Goal: Use online tool/utility: Utilize a website feature to perform a specific function

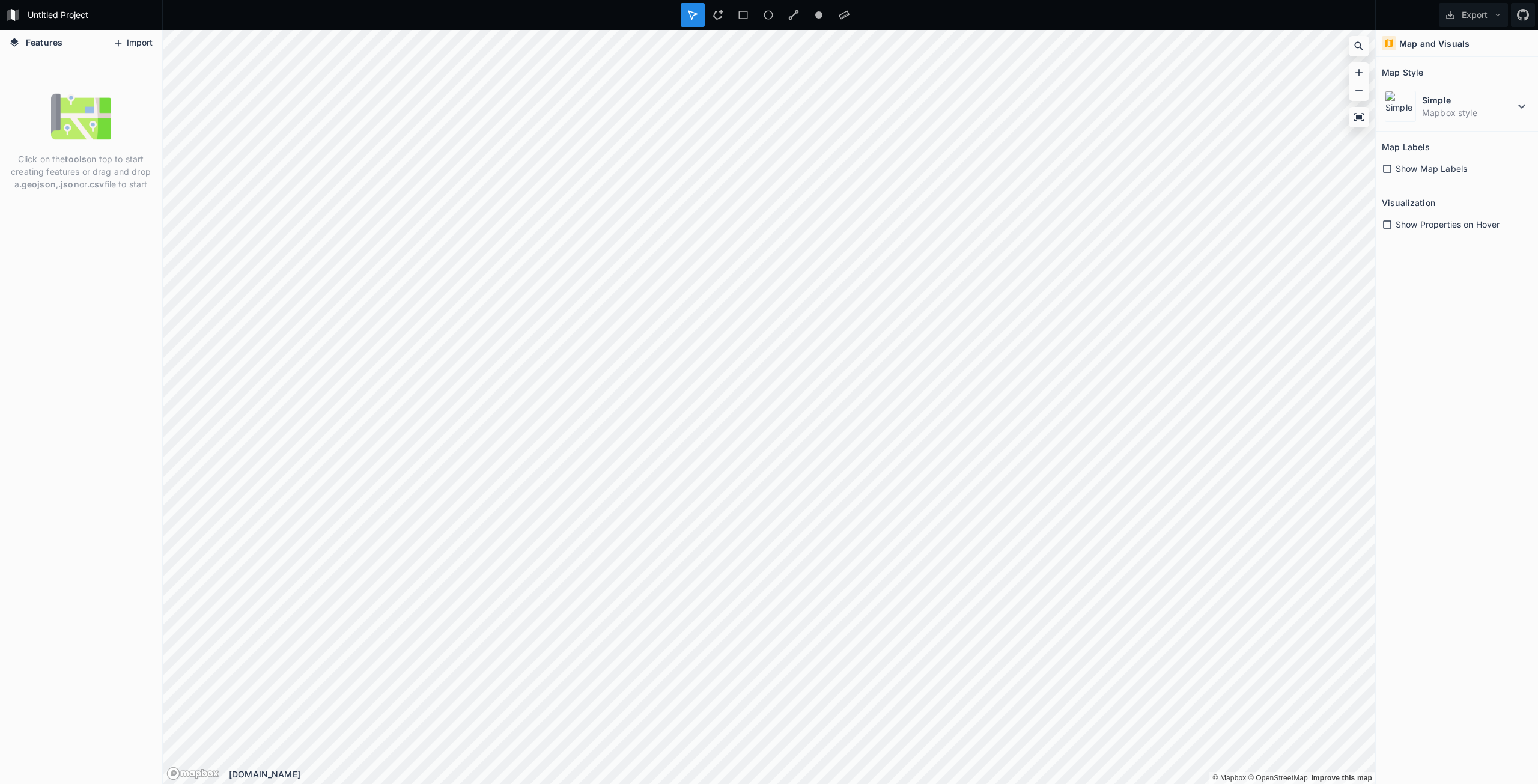
click at [126, 42] on button "Import" at bounding box center [133, 43] width 52 height 19
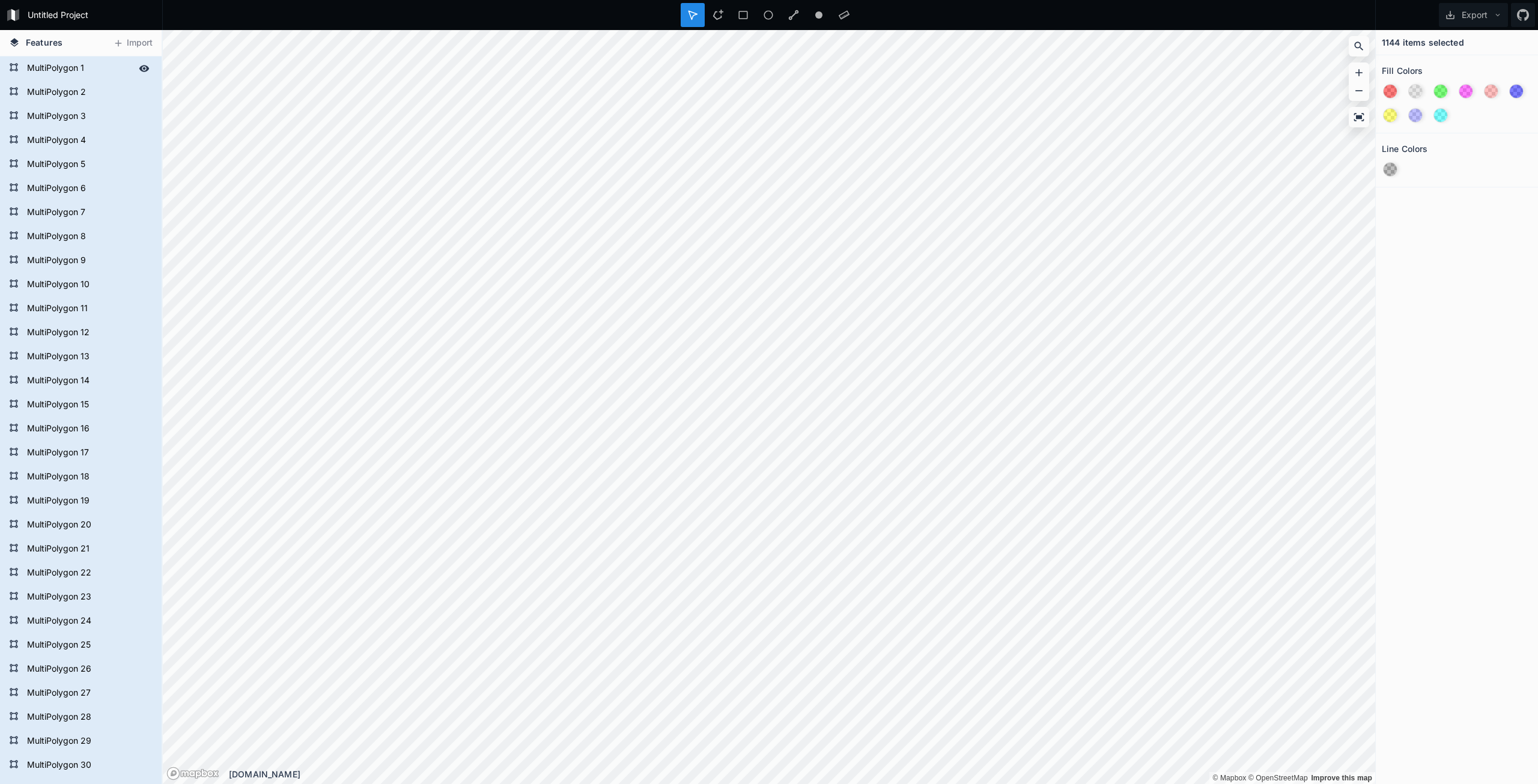
click at [36, 69] on form "MultiPolygon 1" at bounding box center [79, 69] width 113 height 18
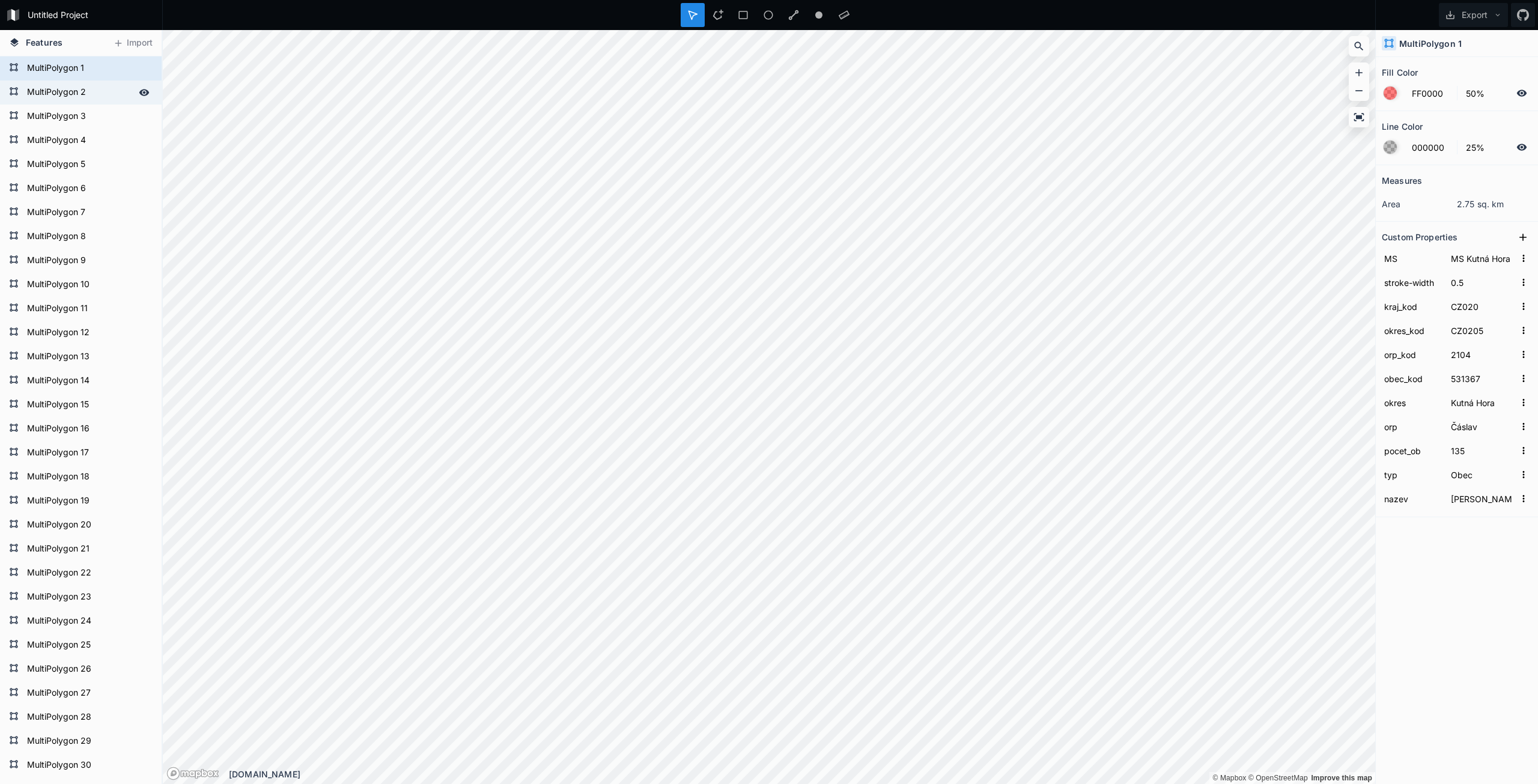
click at [38, 90] on form "MultiPolygon 2" at bounding box center [79, 92] width 113 height 18
type input "D0D0D0"
type input "Nezařazeno - [PERSON_NAME] pod KS"
type input "CZ0209"
type input "2122"
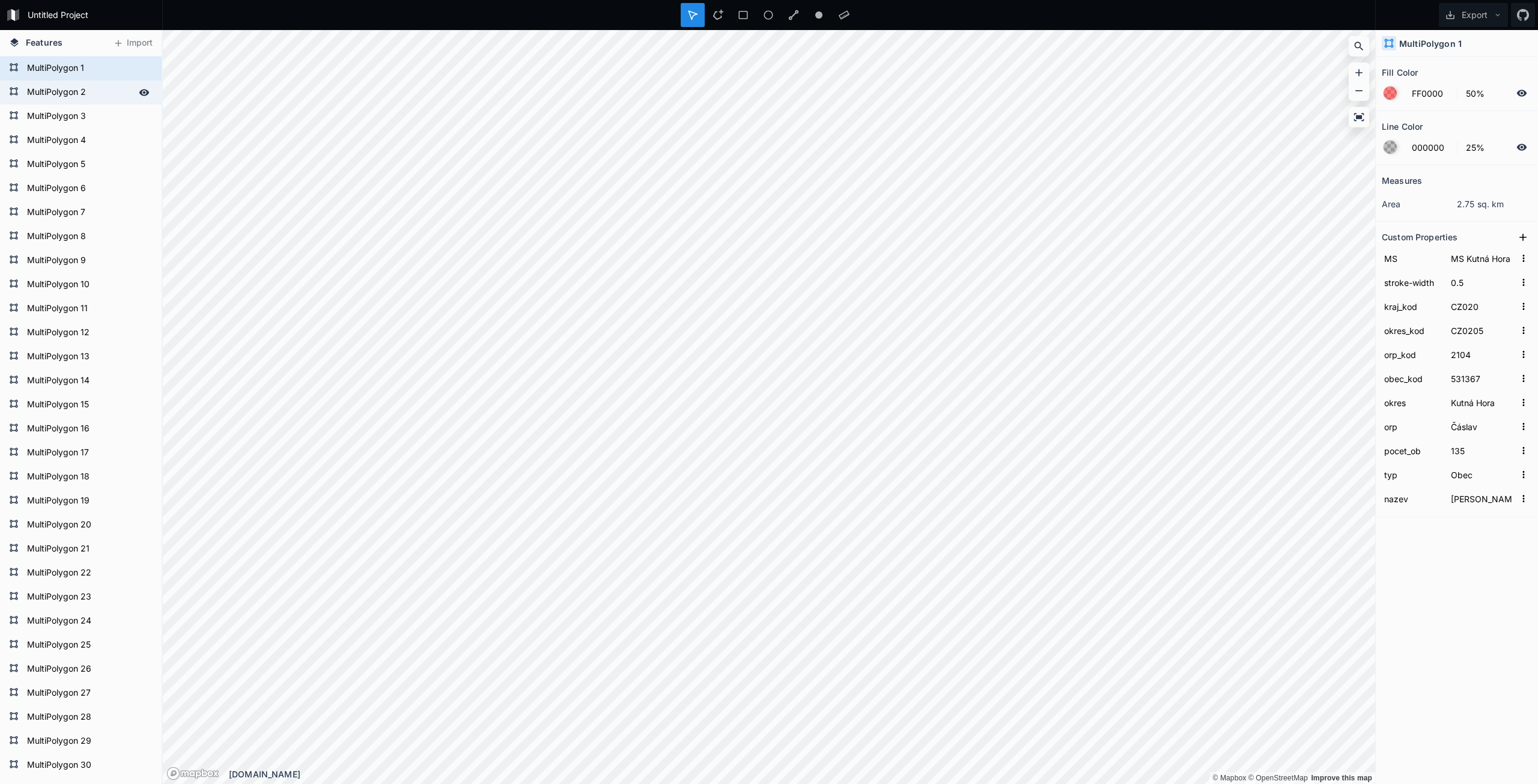
type input "538043"
type input "[GEOGRAPHIC_DATA]"
type input "1466"
type input "Babice"
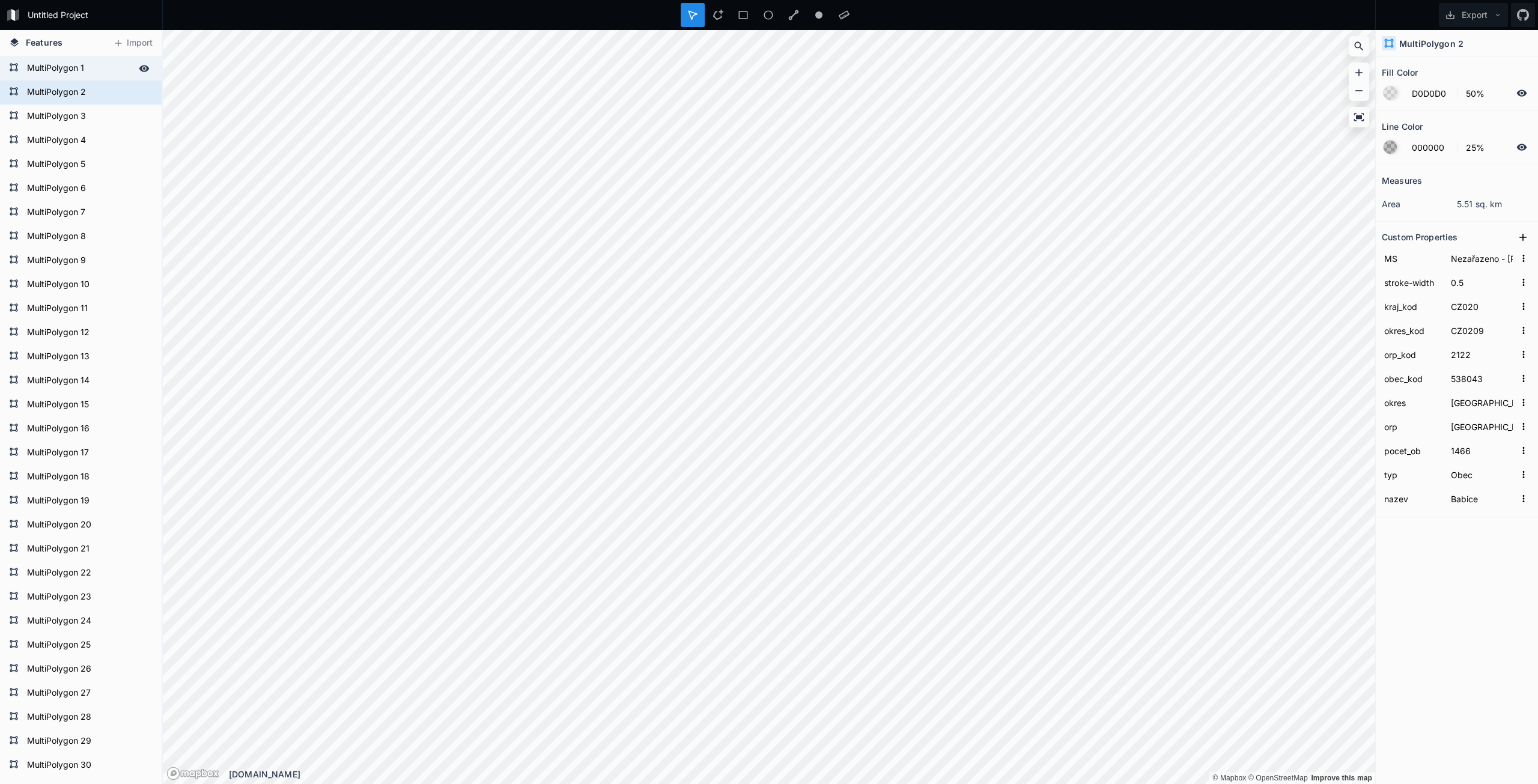
click at [43, 71] on form "MultiPolygon 1" at bounding box center [79, 69] width 113 height 18
type input "FF0000"
type input "MS Kutná Hora"
type input "CZ0205"
type input "2104"
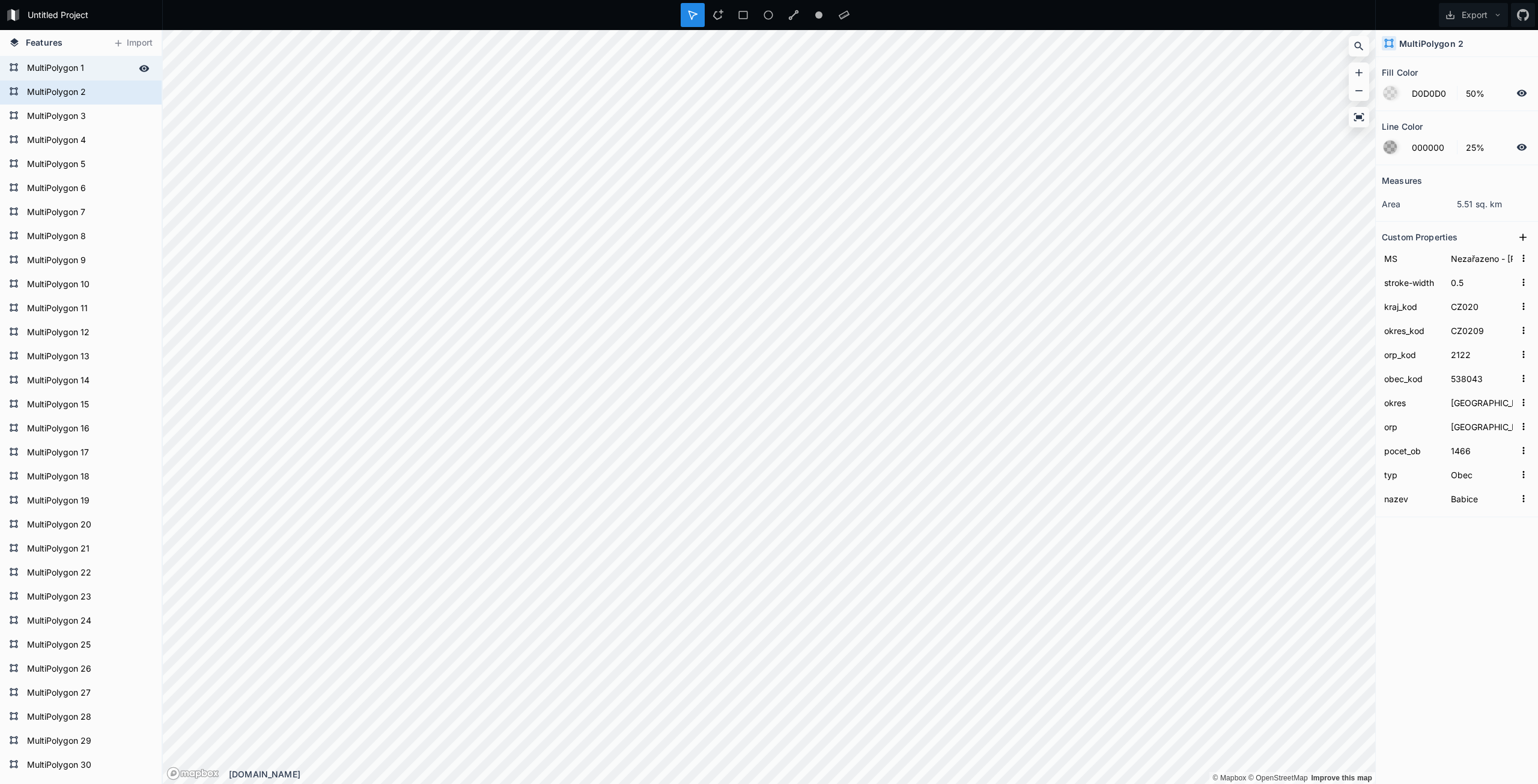
type input "531367"
type input "Kutná Hora"
type input "Čáslav"
type input "135"
type input "[PERSON_NAME]"
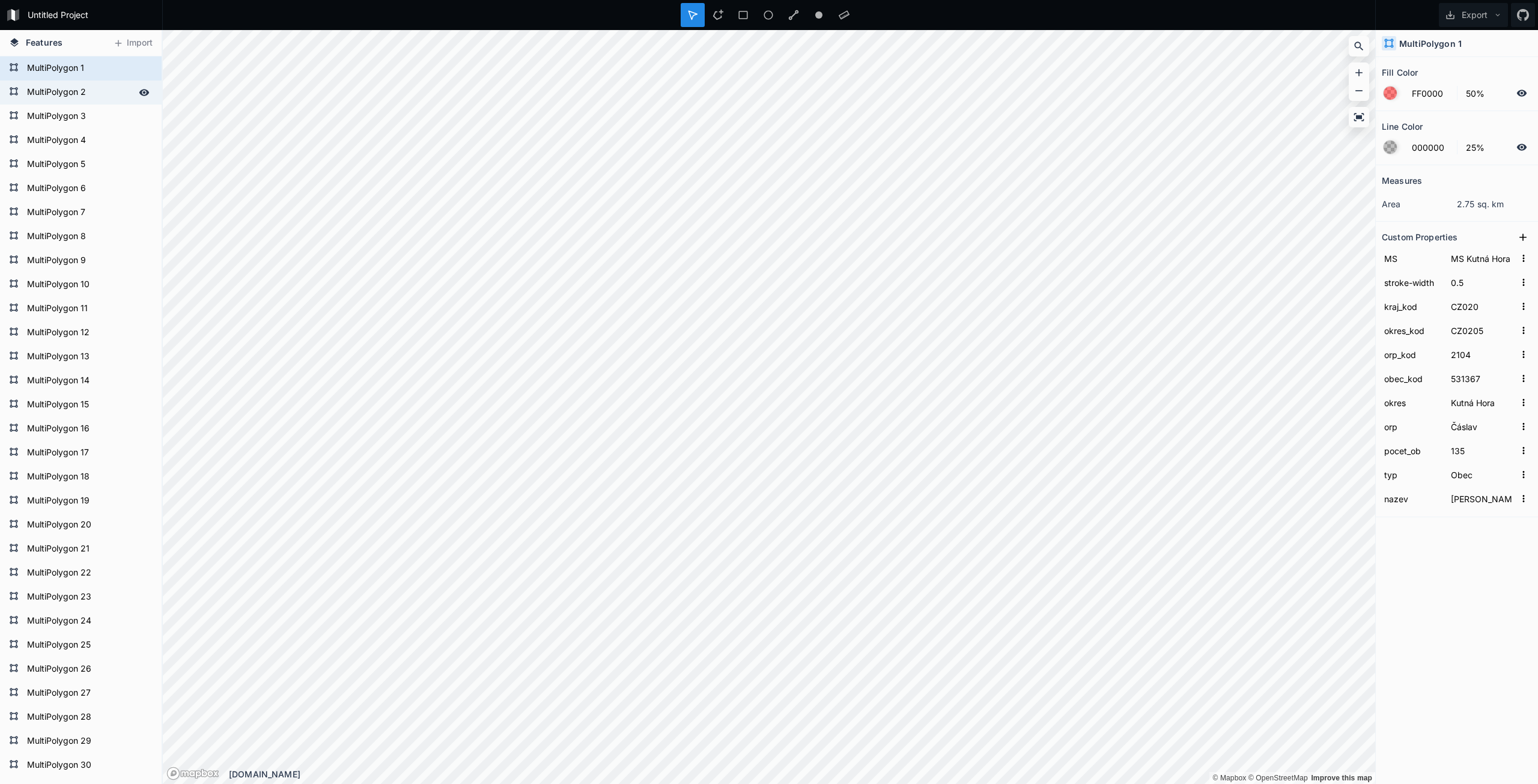
click at [45, 87] on form "MultiPolygon 2" at bounding box center [79, 92] width 113 height 18
type input "D0D0D0"
type input "Nezařazeno - [PERSON_NAME] pod KS"
type input "CZ0209"
type input "2122"
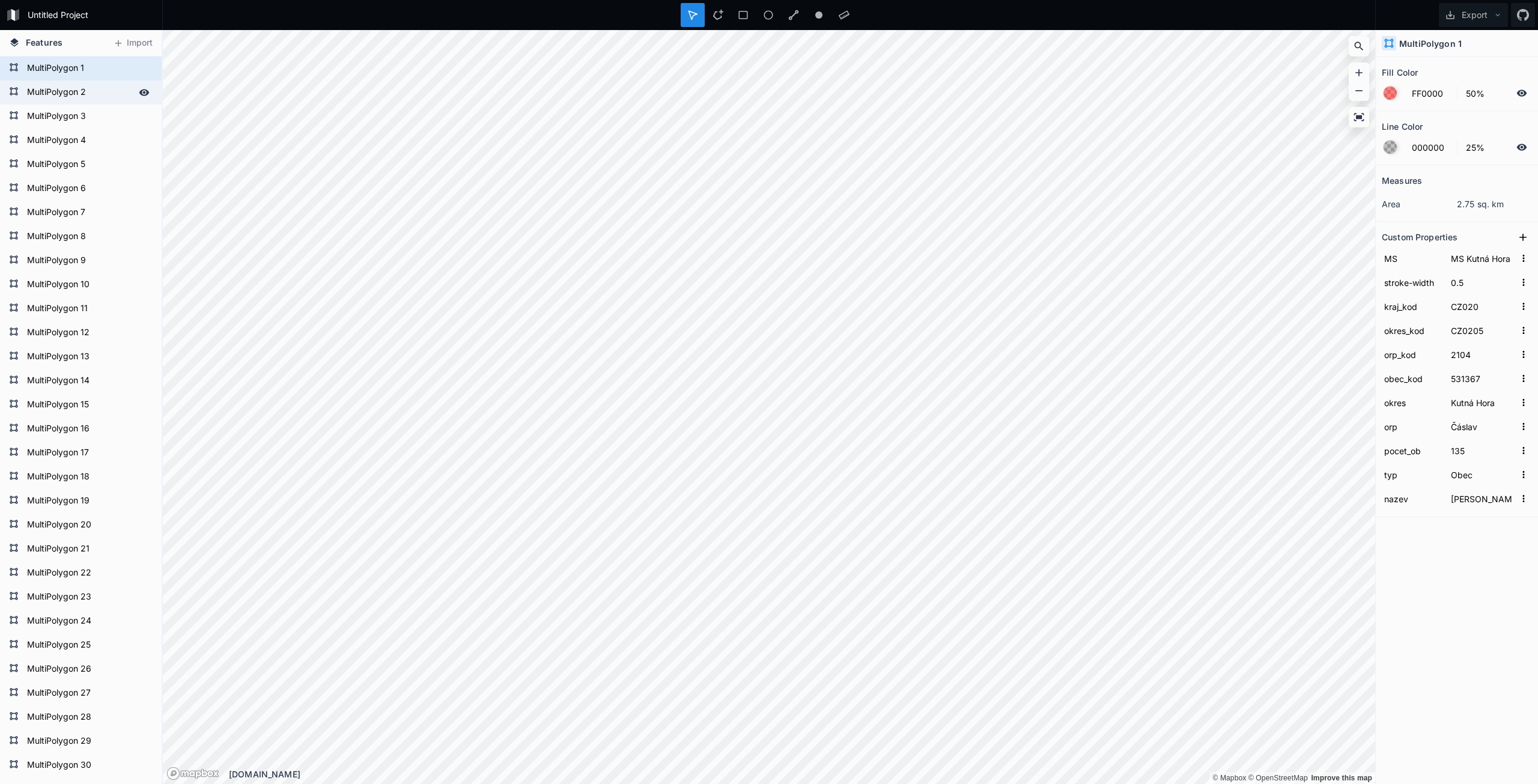
type input "538043"
type input "[GEOGRAPHIC_DATA]"
type input "1466"
type input "Babice"
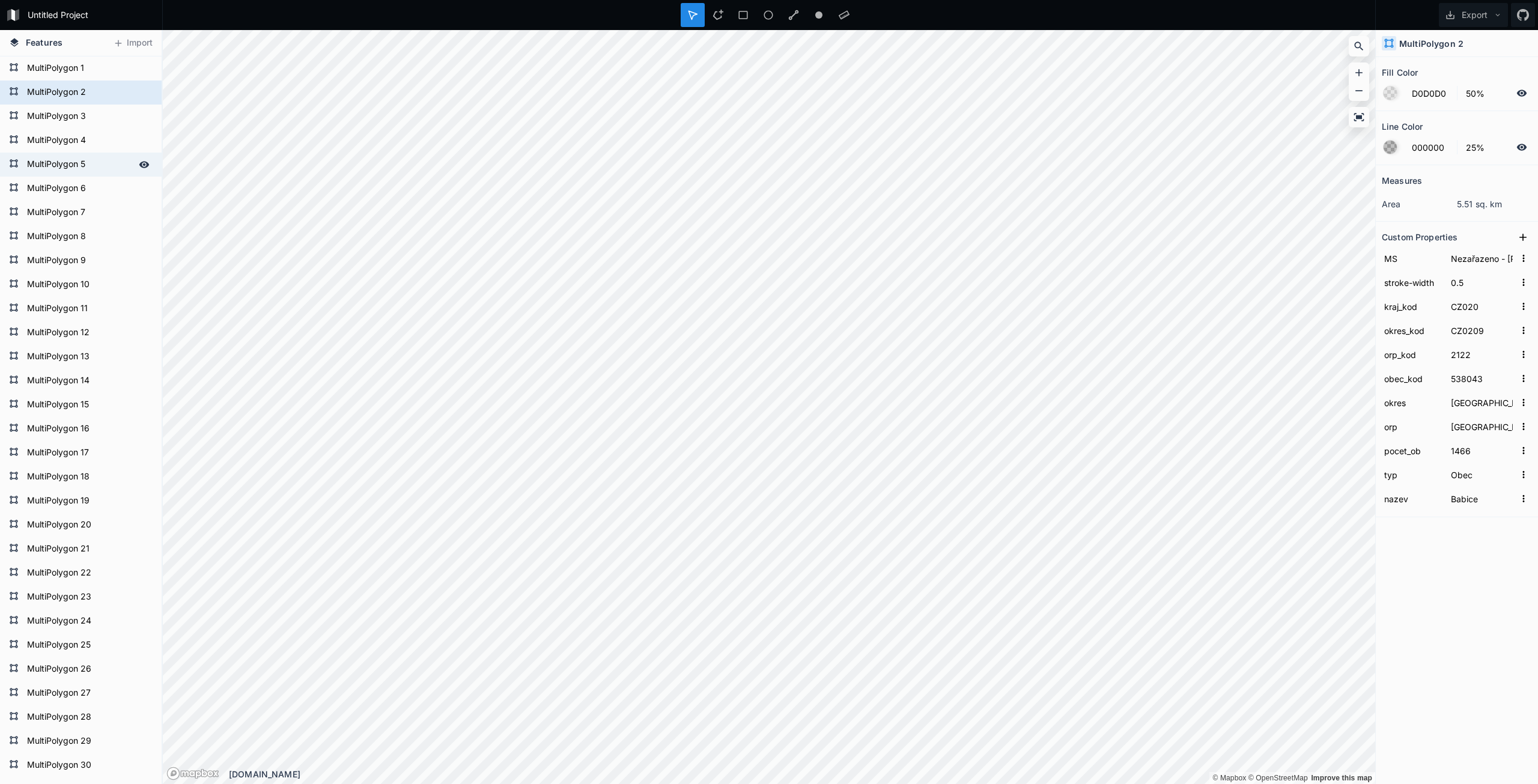
click at [42, 166] on form "MultiPolygon 5" at bounding box center [79, 164] width 113 height 18
type input "00FF00"
type input "MS [PERSON_NAME]"
type input "2103"
type input "538051"
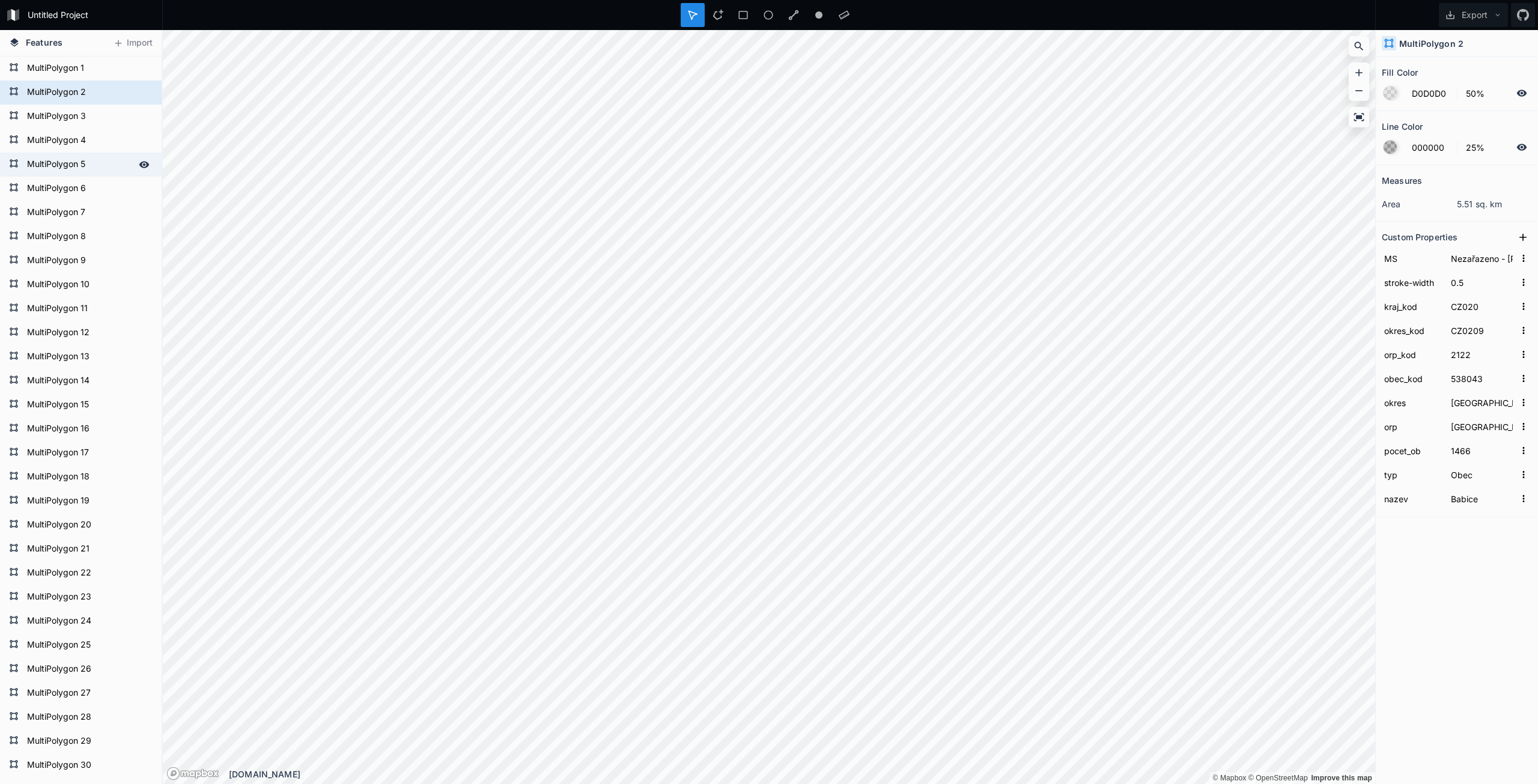
type input "[GEOGRAPHIC_DATA]-[GEOGRAPHIC_DATA]"
type input "3068"
type input "[PERSON_NAME]"
type input "0000FF"
type input "MS Kladno"
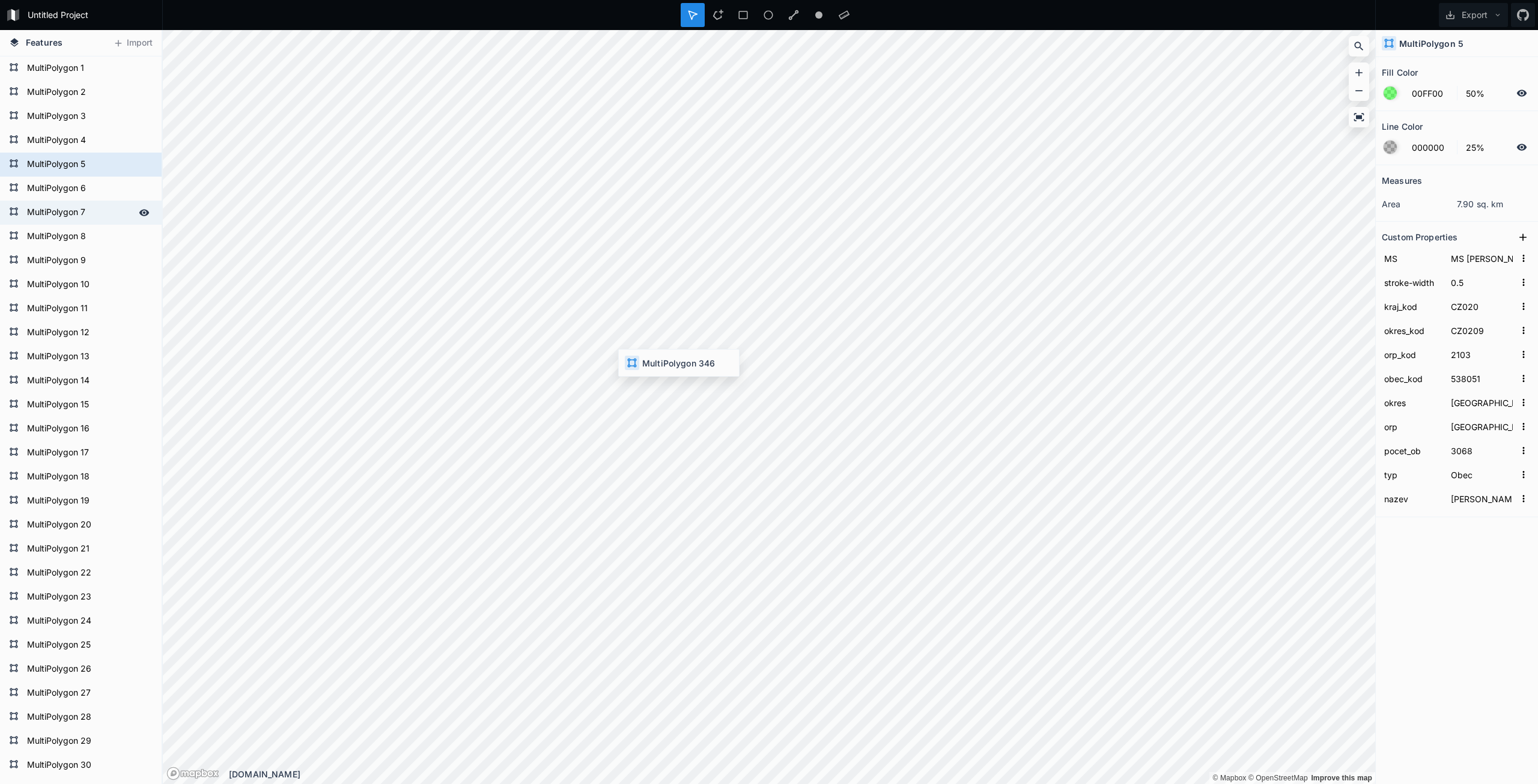
type input "CZ0203"
type input "2109"
type input "532053"
type input "Kladno"
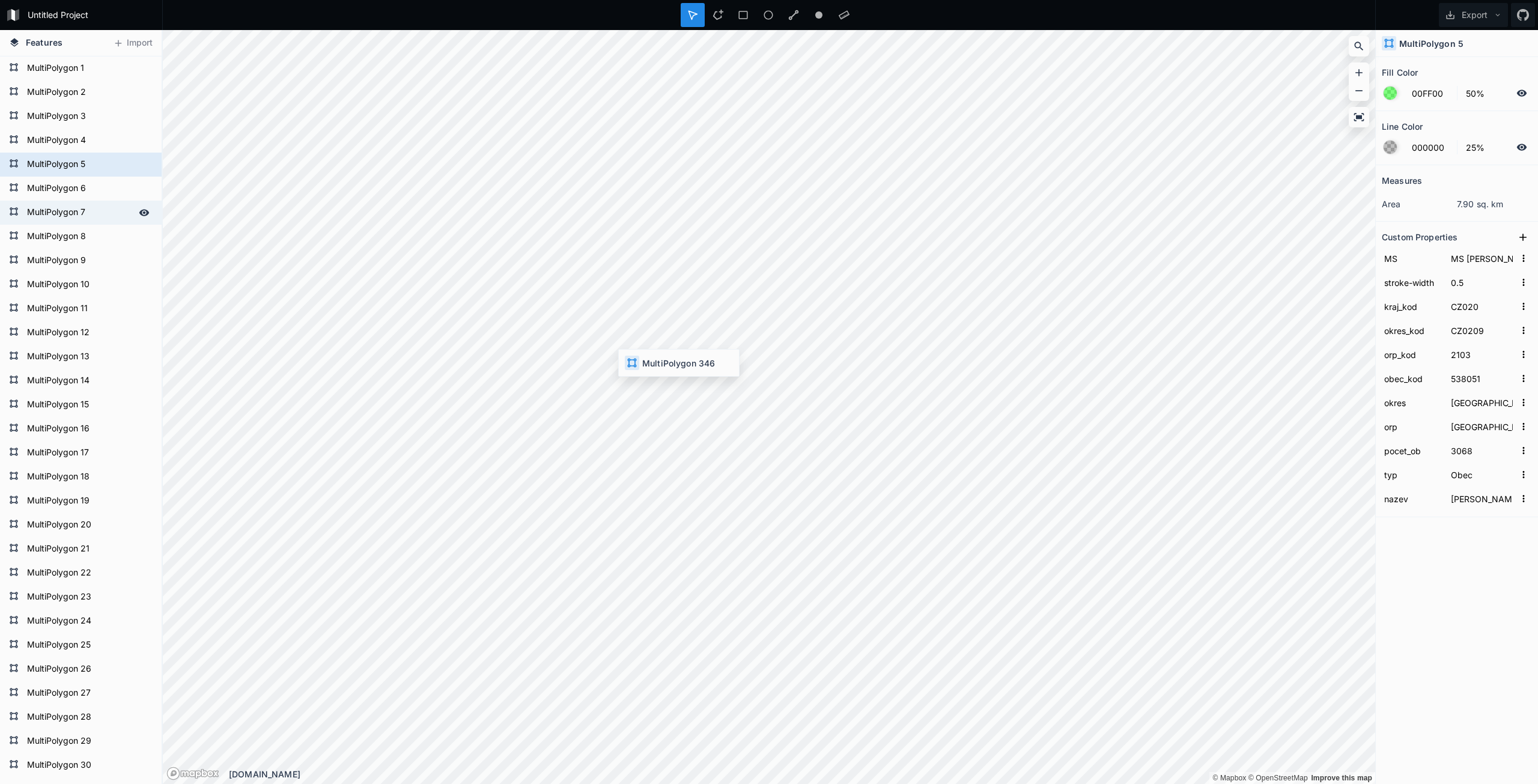
type input "69664"
type input "Statutární město"
type input "Kladno"
type input "FF00FF"
type input "[PERSON_NAME]"
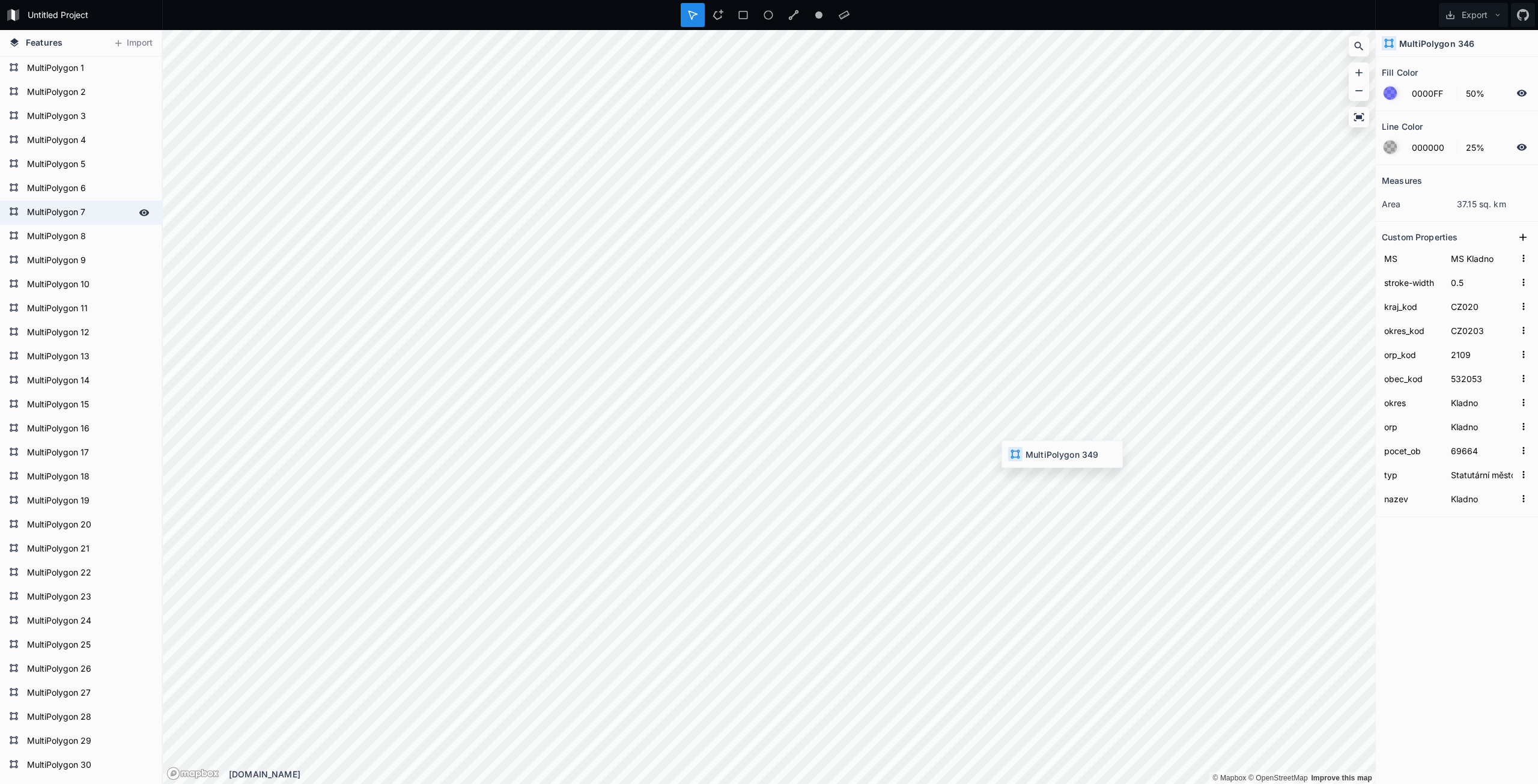
type input "CZ0204"
type input "2110"
type input "571687"
type input "Kolín"
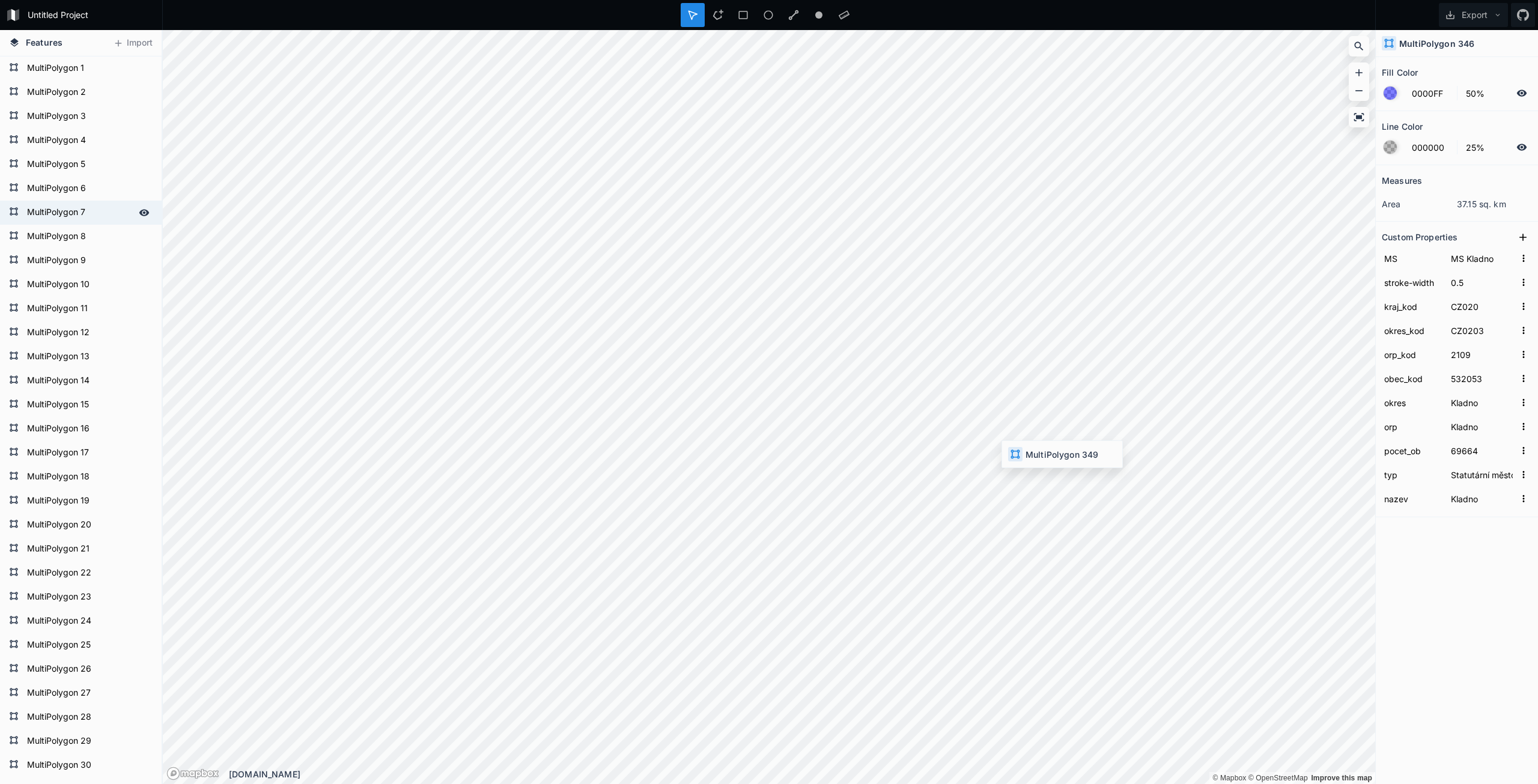
type input "131"
type input "Obec"
type input "Klášterní Skalice"
